Goal: Obtain resource: Obtain resource

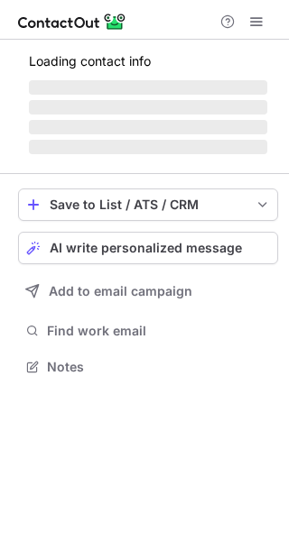
scroll to position [394, 289]
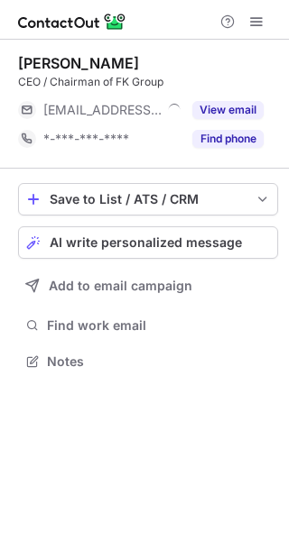
scroll to position [349, 289]
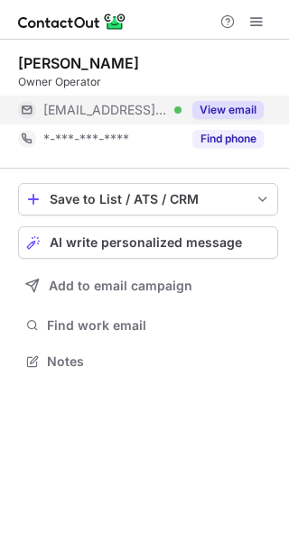
click at [242, 106] on button "View email" at bounding box center [227, 110] width 71 height 18
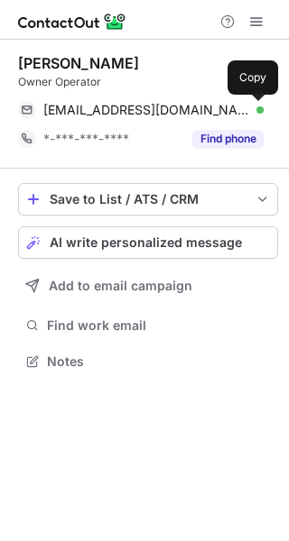
drag, startPoint x: 254, startPoint y: 107, endPoint x: 247, endPoint y: 84, distance: 24.5
click at [254, 106] on span at bounding box center [254, 110] width 14 height 14
